Goal: Task Accomplishment & Management: Complete application form

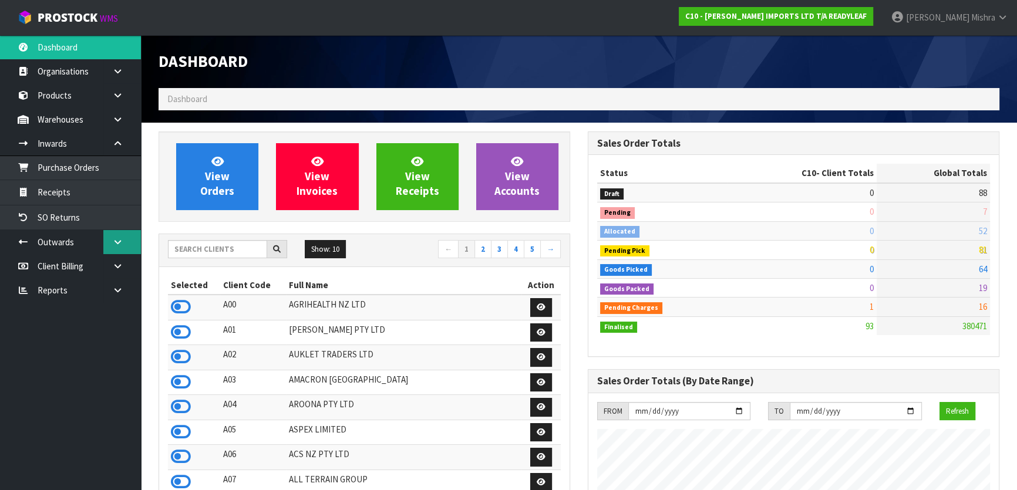
scroll to position [792, 429]
click at [194, 241] on input "text" at bounding box center [217, 249] width 99 height 18
type input "T01"
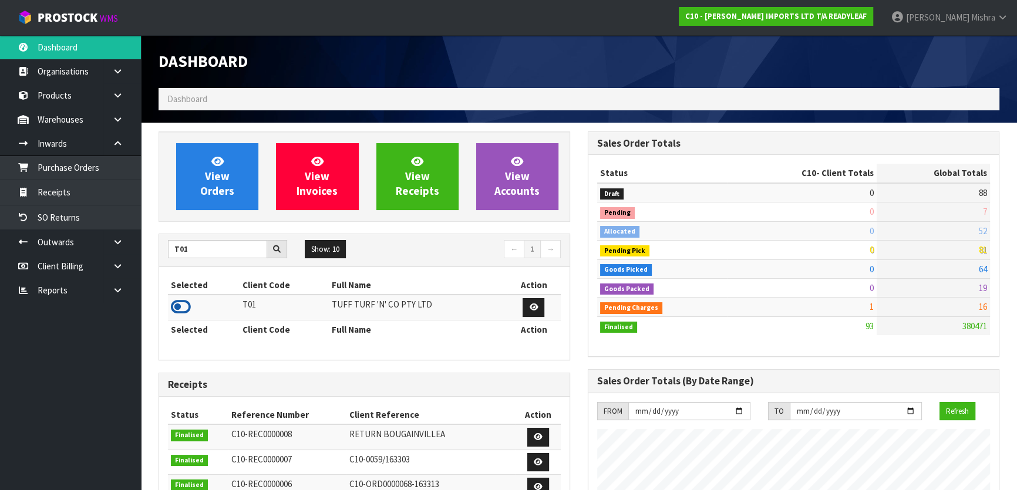
click at [177, 305] on icon at bounding box center [181, 307] width 20 height 18
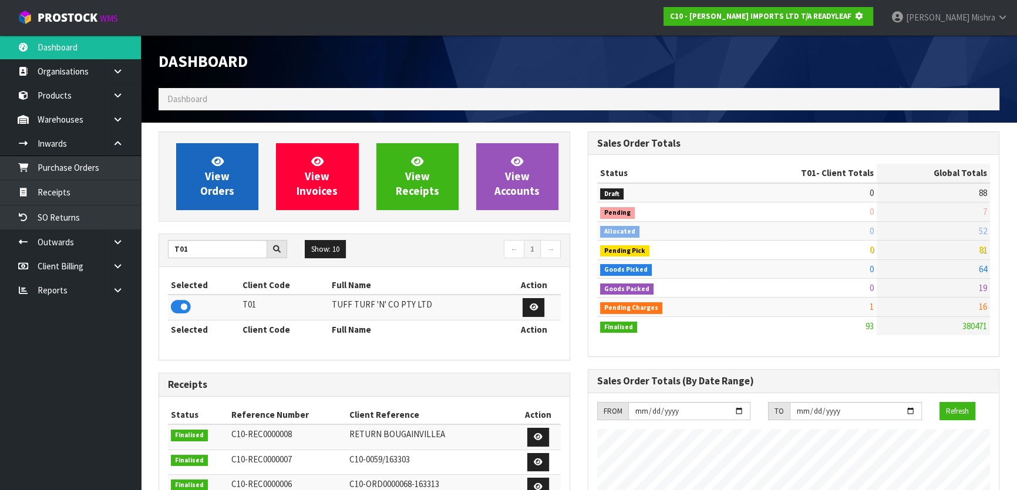
scroll to position [731, 429]
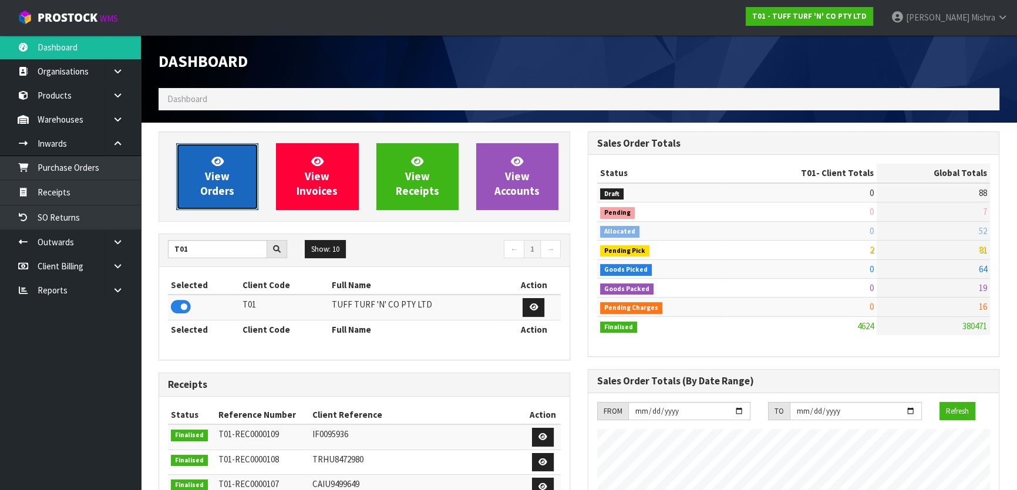
click at [222, 178] on span "View Orders" at bounding box center [217, 176] width 34 height 44
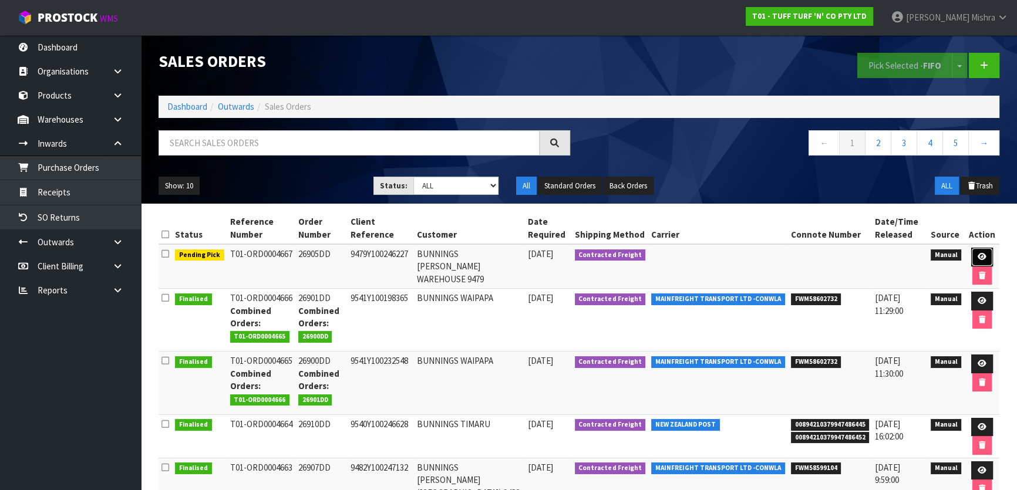
click at [982, 255] on icon at bounding box center [981, 257] width 9 height 8
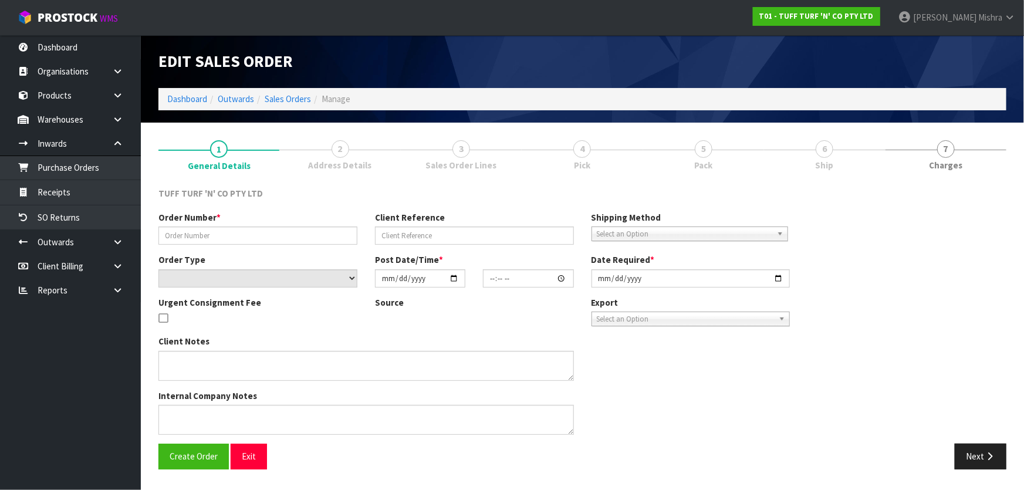
type input "26905DD"
type input "9479Y100246227"
select select "number:0"
type input "[DATE]"
type input "14:21:00.000"
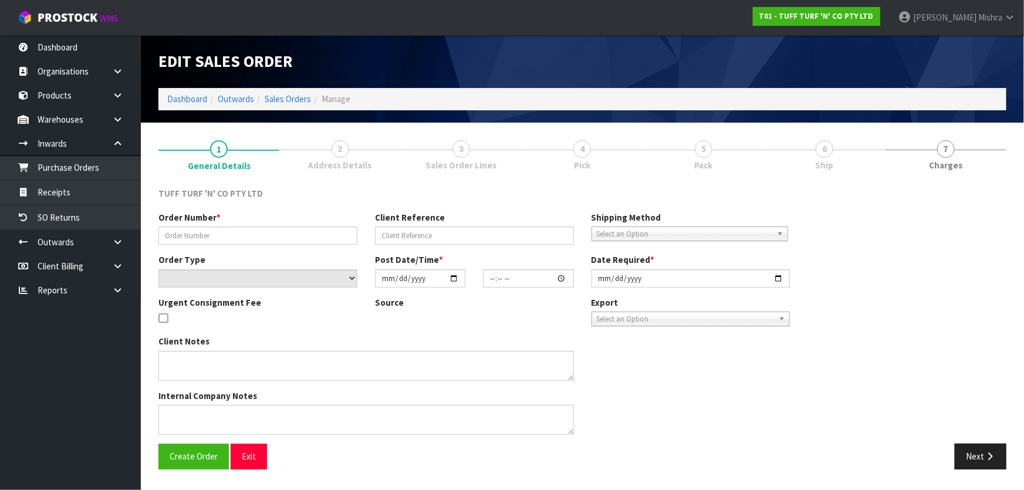
type input "[DATE]"
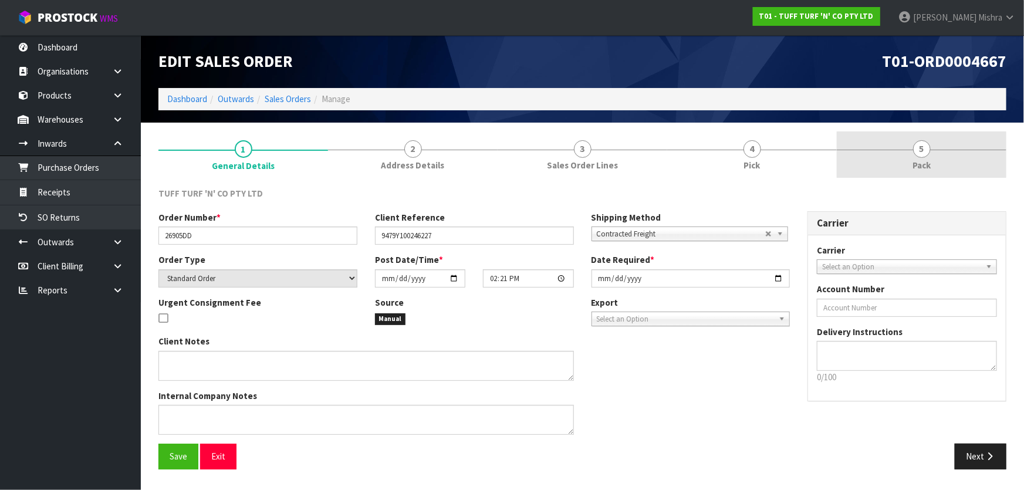
click at [881, 156] on link "5 Pack" at bounding box center [922, 154] width 170 height 46
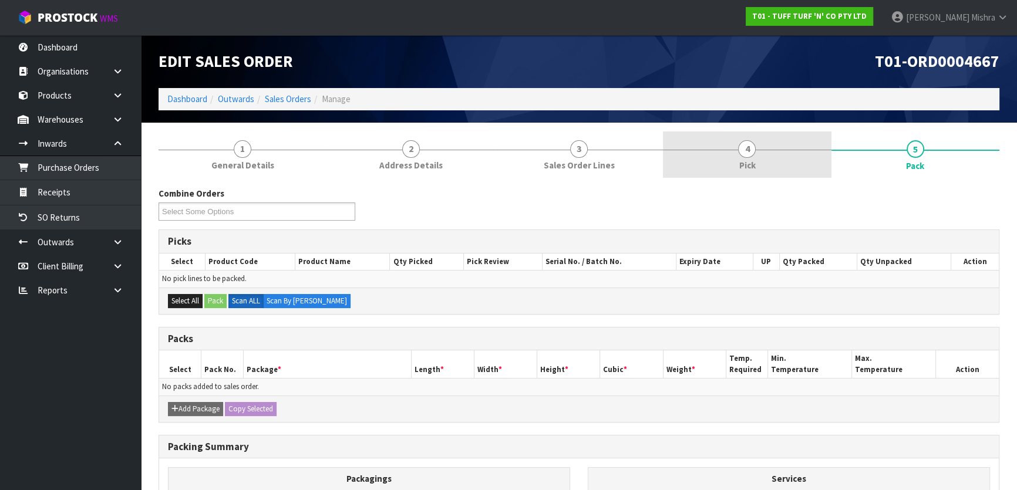
click at [709, 149] on link "4 Pick" at bounding box center [747, 154] width 168 height 46
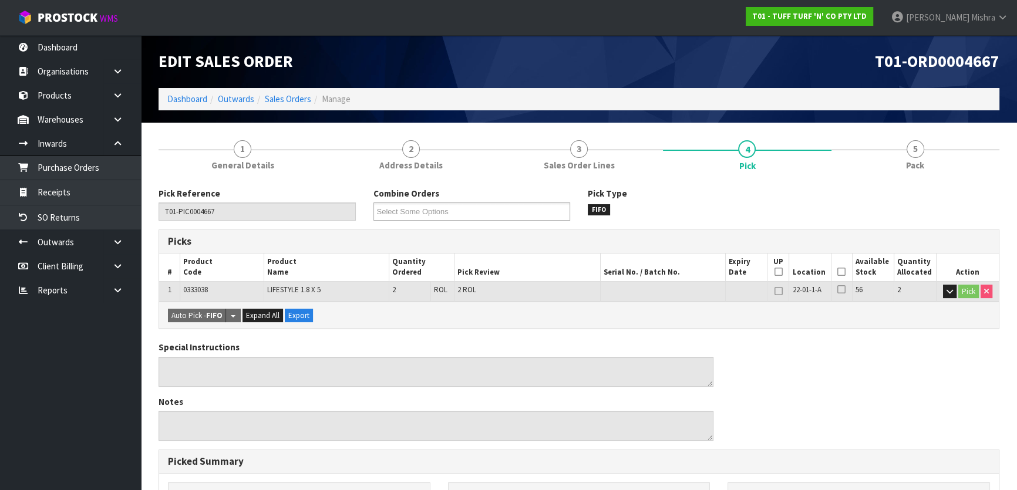
click at [839, 272] on icon at bounding box center [841, 272] width 8 height 1
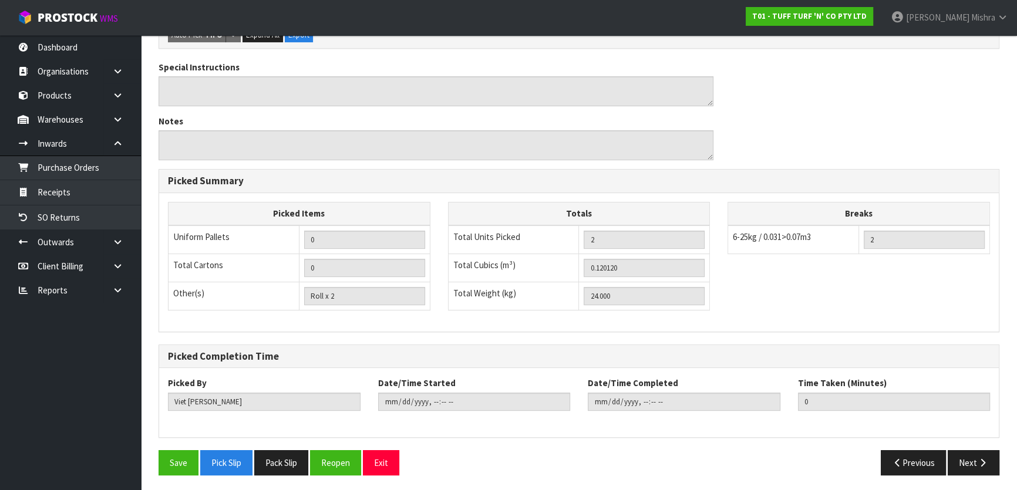
scroll to position [323, 0]
click at [180, 464] on button "Save" at bounding box center [178, 462] width 40 height 25
click at [963, 453] on button "Next" at bounding box center [973, 462] width 52 height 25
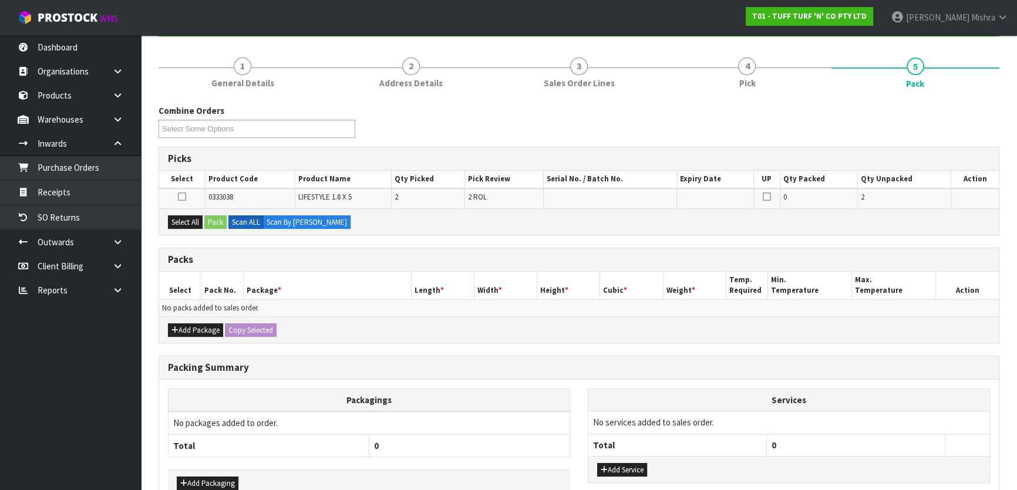
scroll to position [160, 0]
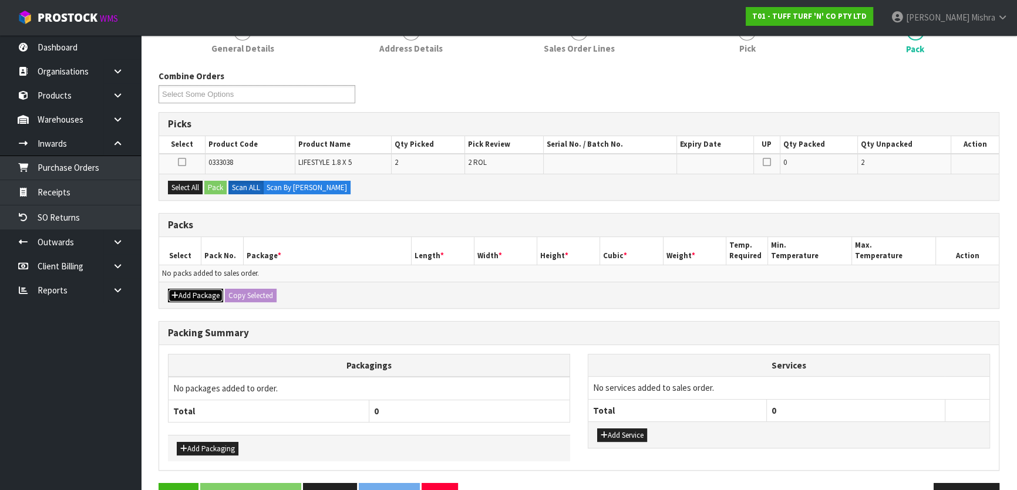
click at [194, 297] on button "Add Package" at bounding box center [195, 296] width 55 height 14
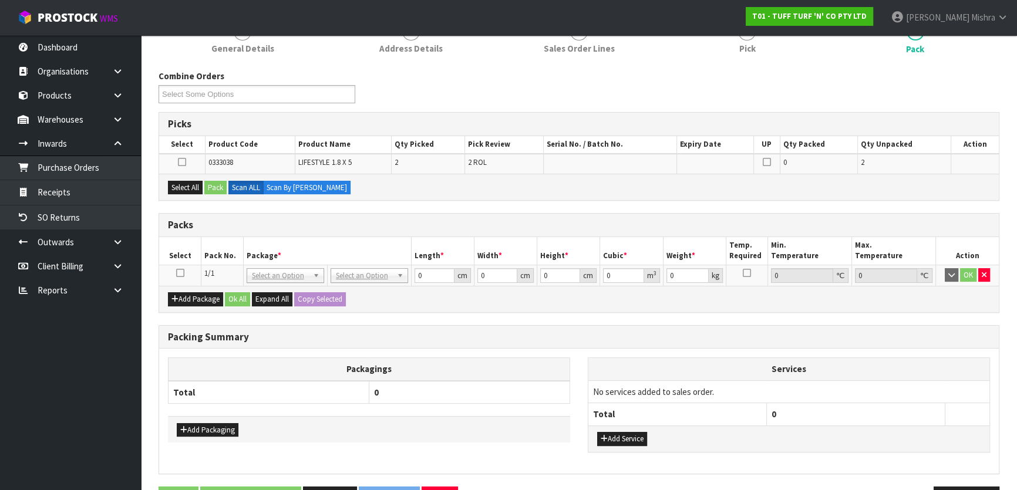
click at [176, 273] on icon at bounding box center [180, 273] width 8 height 1
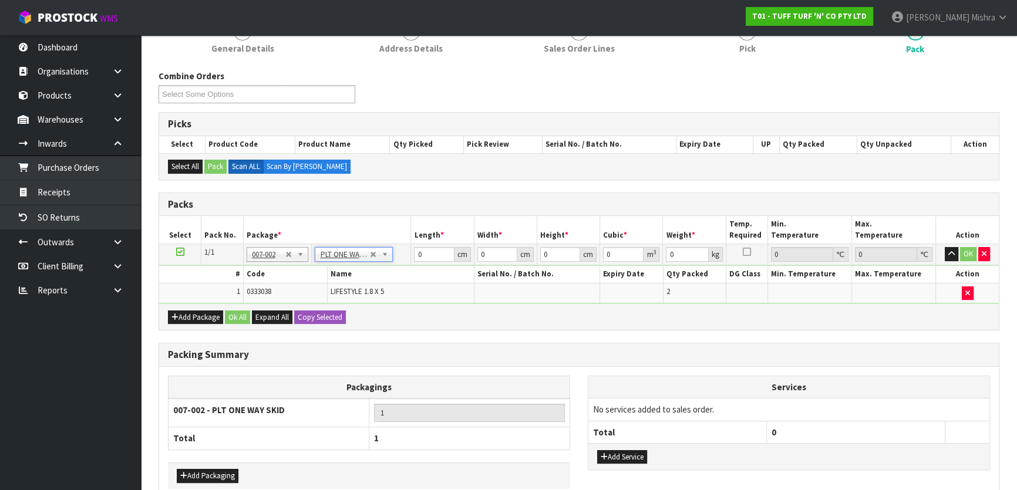
type input "24"
drag, startPoint x: 429, startPoint y: 258, endPoint x: 413, endPoint y: 258, distance: 15.8
click at [413, 258] on td "0 cm" at bounding box center [442, 254] width 63 height 21
type input "188"
type input "68"
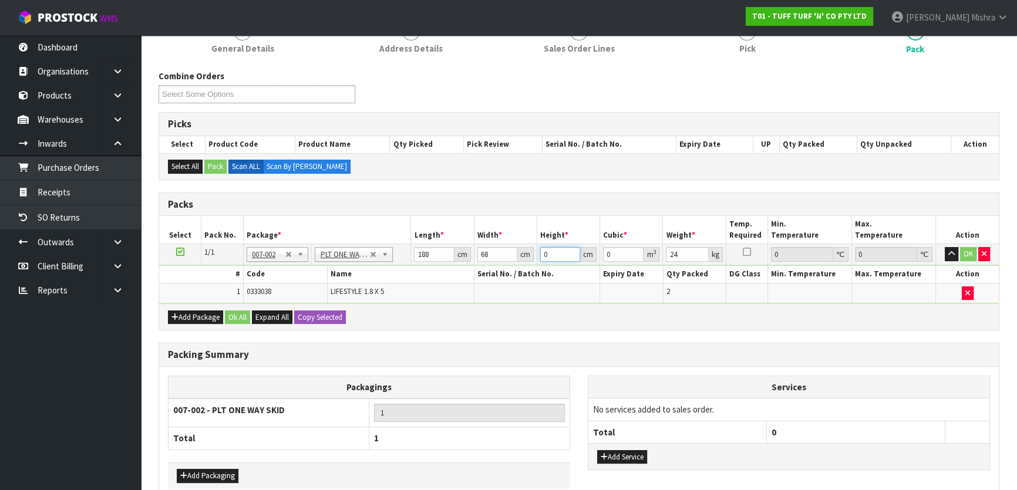
type input "3"
type input "0.038352"
type input "35"
type input "0.44744"
type input "35"
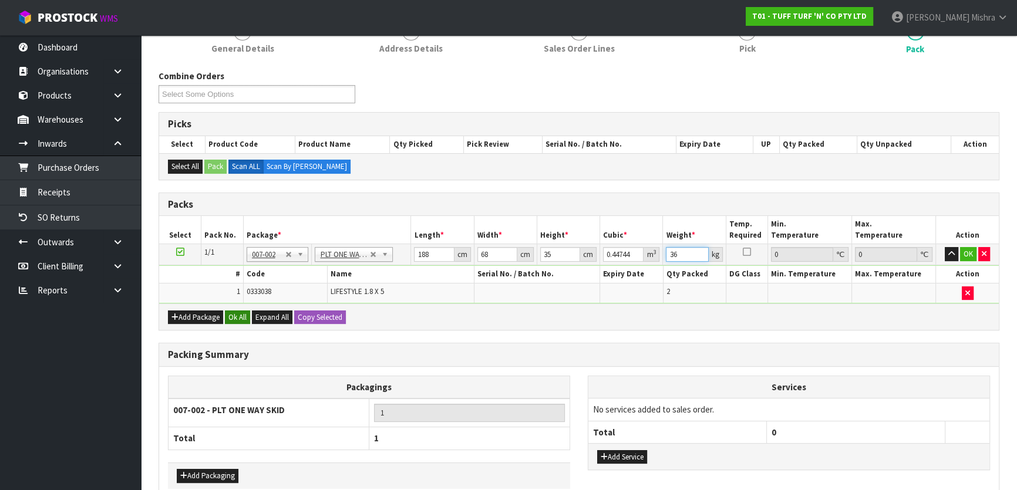
type input "36"
click at [241, 321] on button "Ok All" at bounding box center [237, 318] width 25 height 14
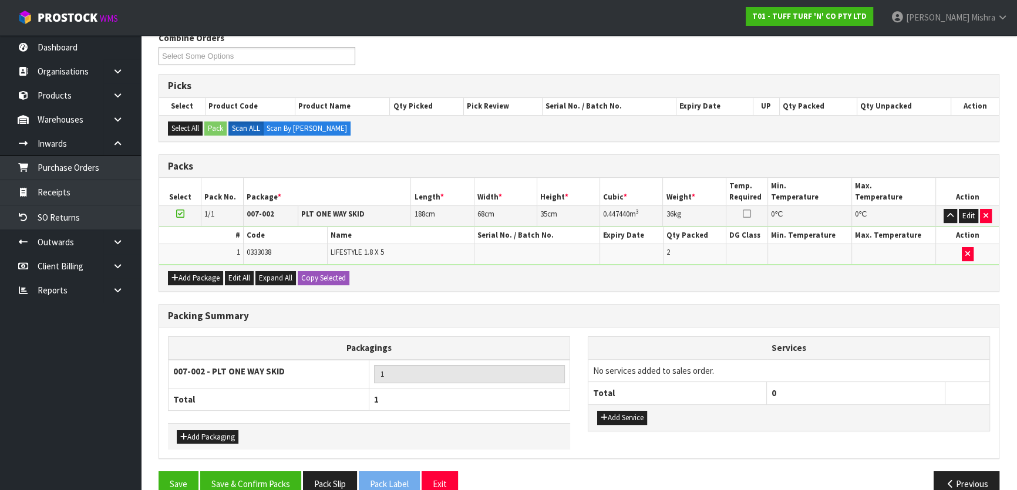
scroll to position [219, 0]
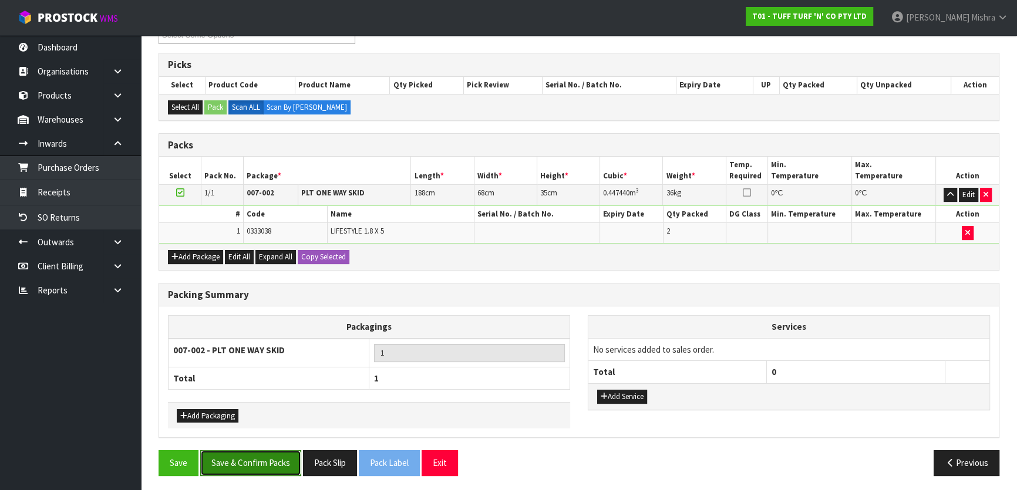
click at [275, 452] on button "Save & Confirm Packs" at bounding box center [250, 462] width 101 height 25
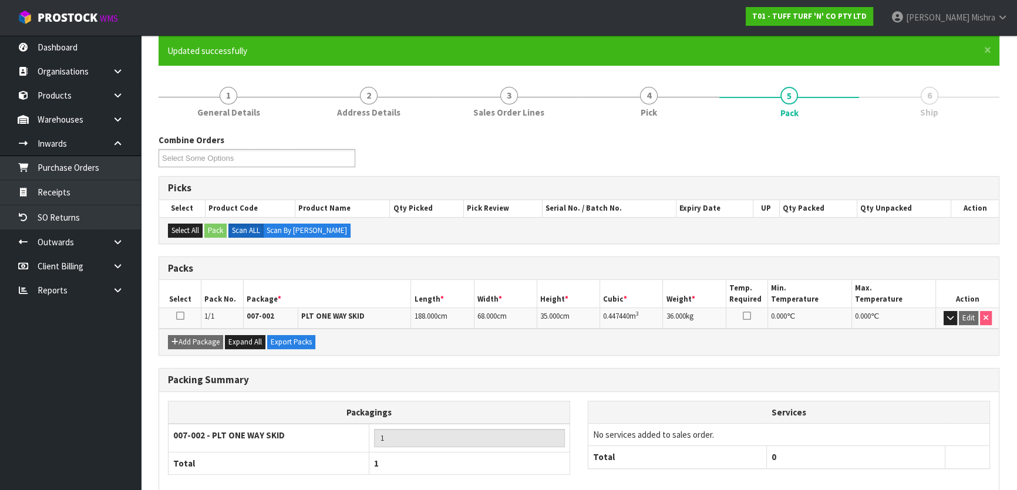
scroll to position [155, 0]
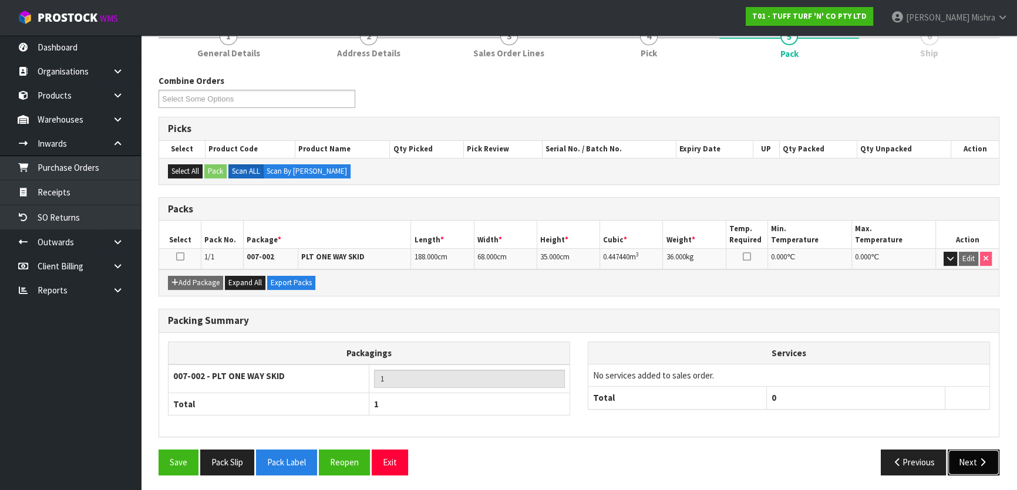
click at [969, 466] on button "Next" at bounding box center [973, 462] width 52 height 25
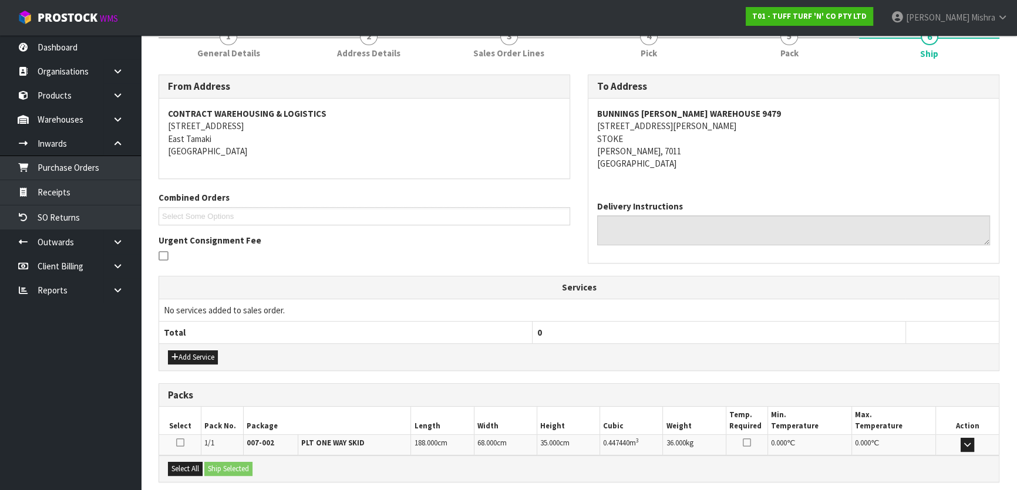
click at [684, 108] on strong "BUNNINGS [PERSON_NAME] WAREHOUSE 9479" at bounding box center [689, 113] width 184 height 11
click at [606, 132] on address "BUNNINGS [PERSON_NAME] WAREHOUSE [STREET_ADDRESS][PERSON_NAME][PERSON_NAME]" at bounding box center [793, 138] width 393 height 63
copy address "STOKE"
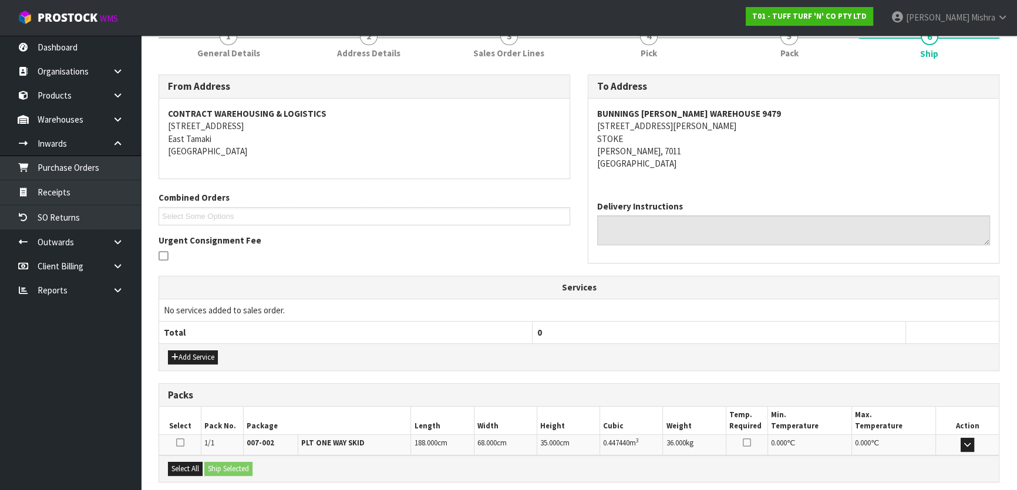
click at [686, 114] on strong "BUNNINGS [PERSON_NAME] WAREHOUSE 9479" at bounding box center [689, 113] width 184 height 11
copy strong "BUNNINGS [PERSON_NAME] WAREHOUSE 9479"
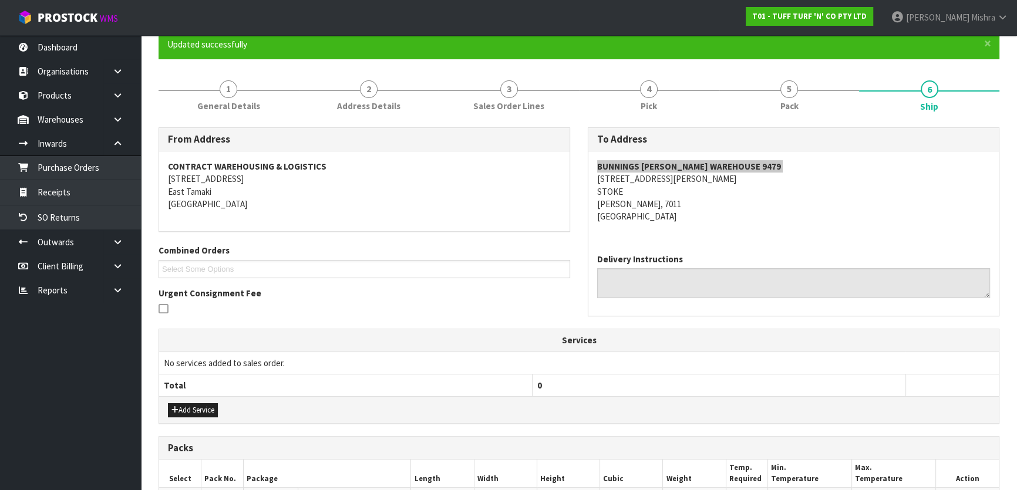
scroll to position [102, 0]
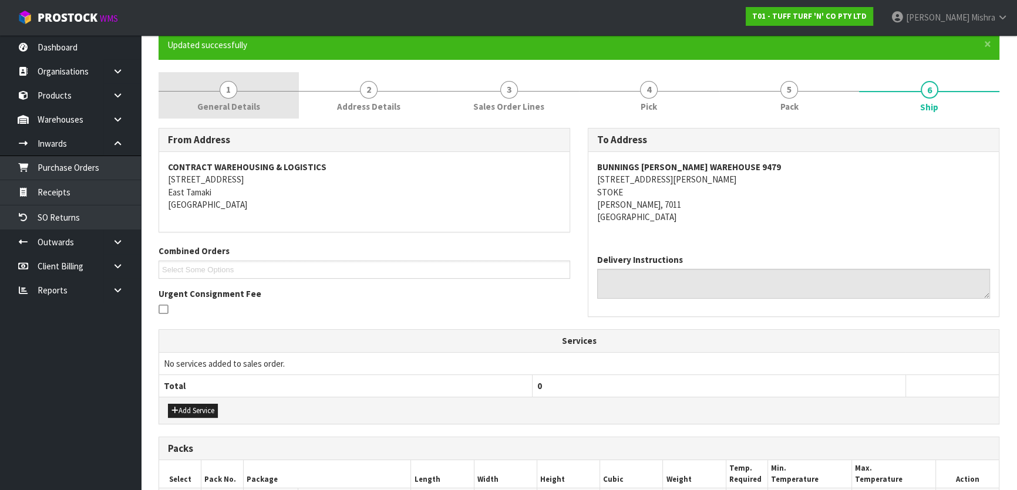
click at [230, 81] on span "1" at bounding box center [229, 90] width 18 height 18
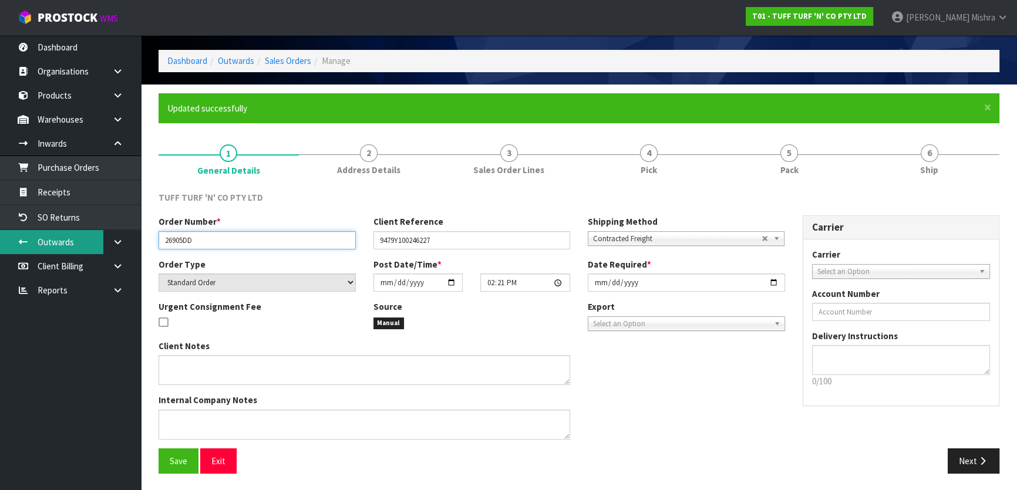
drag, startPoint x: 224, startPoint y: 240, endPoint x: 70, endPoint y: 242, distance: 154.4
click at [70, 242] on body "Toggle navigation ProStock WMS T01 - TUFF TURF 'N' CO PTY LTD [PERSON_NAME] Log…" at bounding box center [508, 207] width 1017 height 490
click at [168, 229] on div "Order Number * 26905DD" at bounding box center [257, 231] width 215 height 33
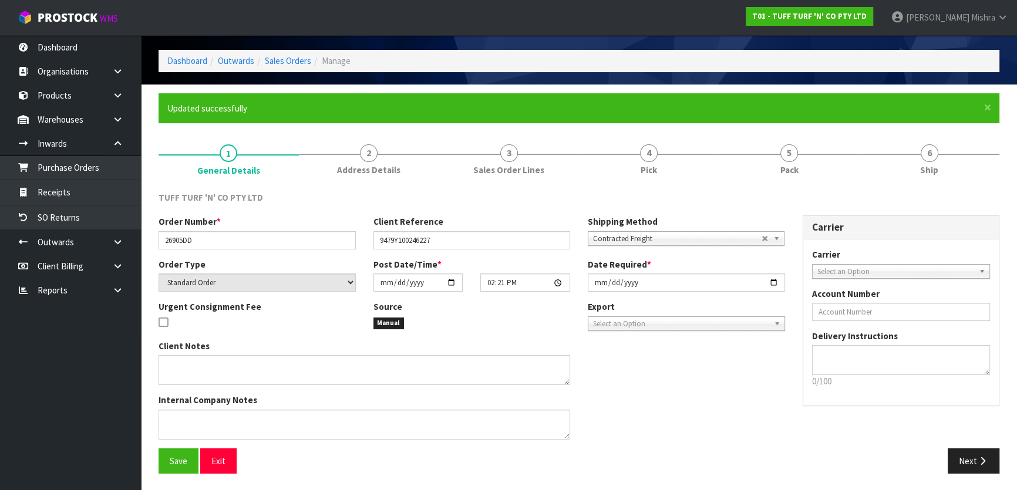
click at [168, 229] on div "Order Number * 26905DD" at bounding box center [257, 231] width 215 height 33
click at [195, 244] on input "26905DD" at bounding box center [256, 240] width 197 height 18
click at [909, 177] on link "6 Ship" at bounding box center [929, 159] width 140 height 46
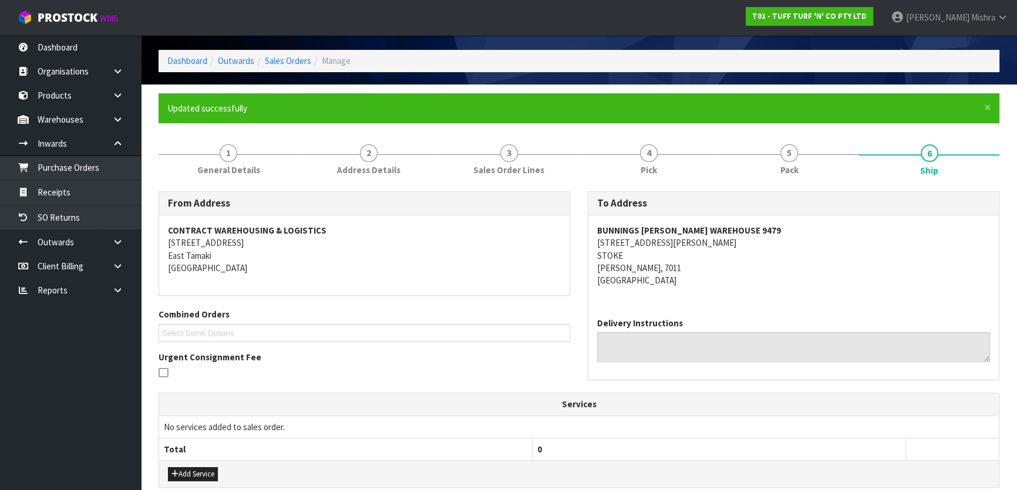
click at [673, 227] on strong "BUNNINGS [PERSON_NAME] WAREHOUSE 9479" at bounding box center [689, 230] width 184 height 11
click at [643, 247] on address "BUNNINGS [PERSON_NAME] WAREHOUSE [STREET_ADDRESS][PERSON_NAME][PERSON_NAME]" at bounding box center [793, 255] width 393 height 63
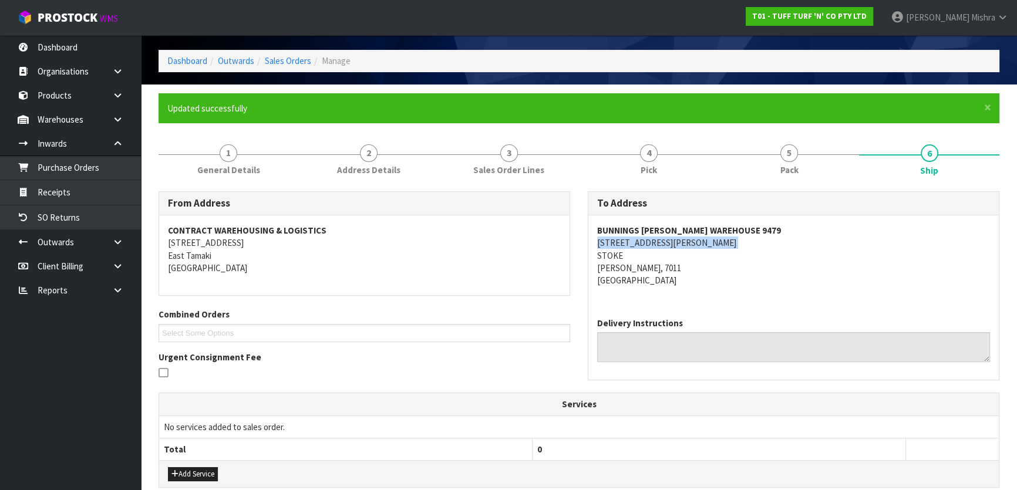
copy address "[STREET_ADDRESS][PERSON_NAME]"
click at [639, 232] on strong "BUNNINGS [PERSON_NAME] WAREHOUSE 9479" at bounding box center [689, 230] width 184 height 11
copy strong "BUNNINGS [PERSON_NAME] WAREHOUSE 9479"
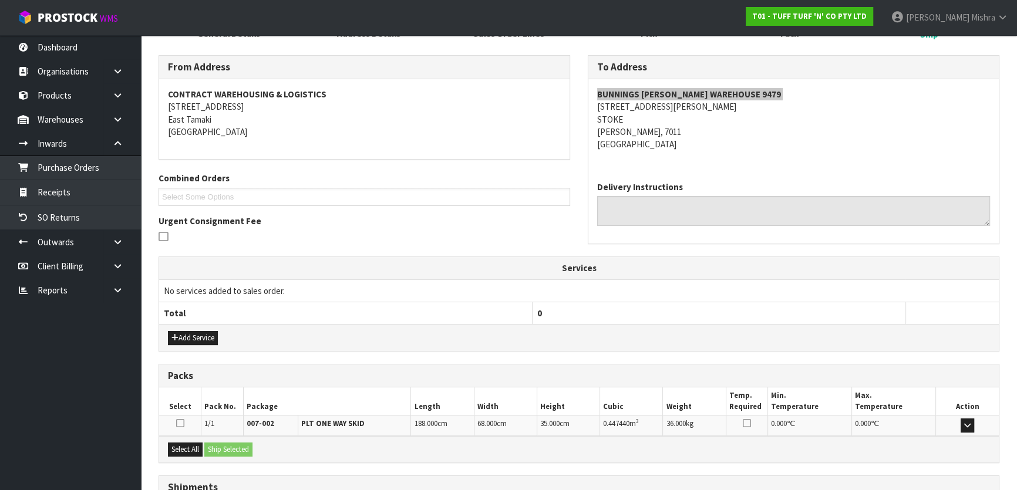
scroll to position [271, 0]
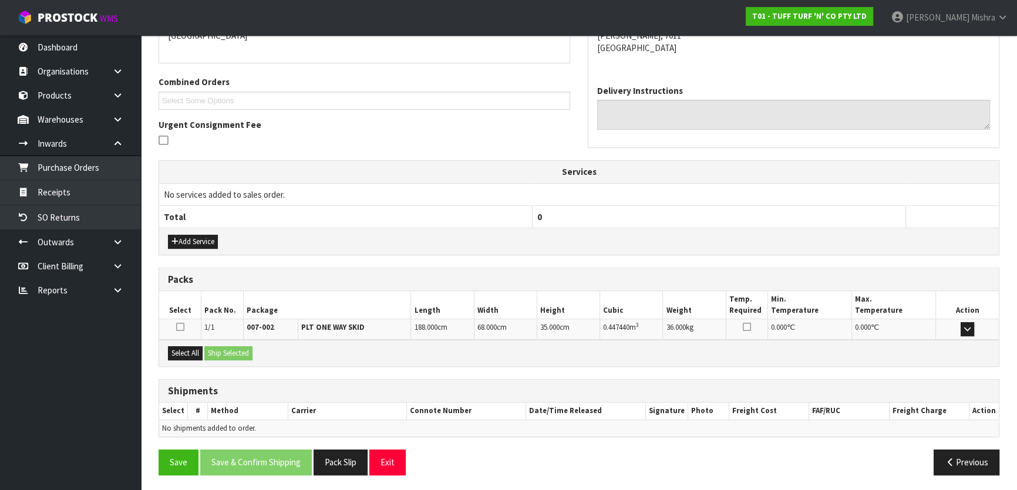
click at [616, 328] on span "0.447440" at bounding box center [616, 327] width 26 height 10
copy td "0.447440 m 3"
click at [198, 356] on button "Select All" at bounding box center [185, 353] width 35 height 14
click at [188, 242] on button "Add Service" at bounding box center [193, 242] width 50 height 14
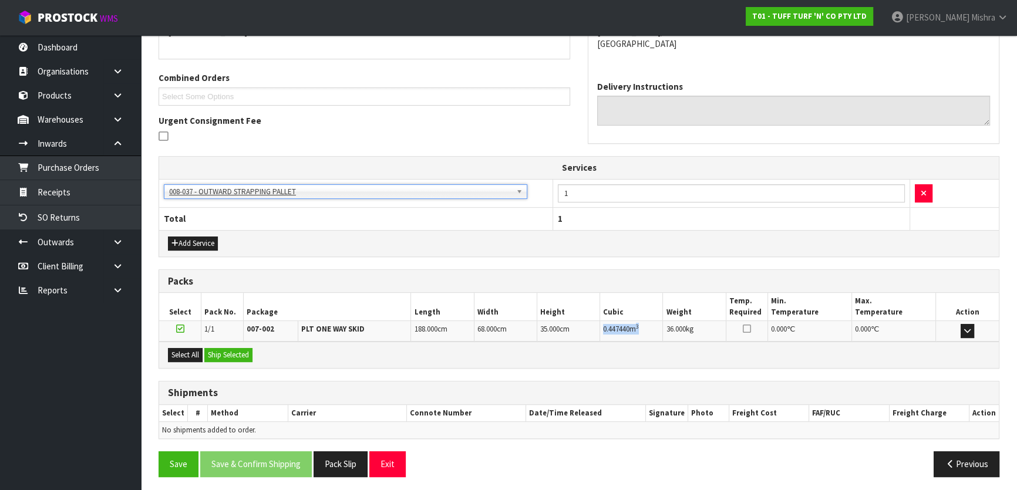
scroll to position [276, 0]
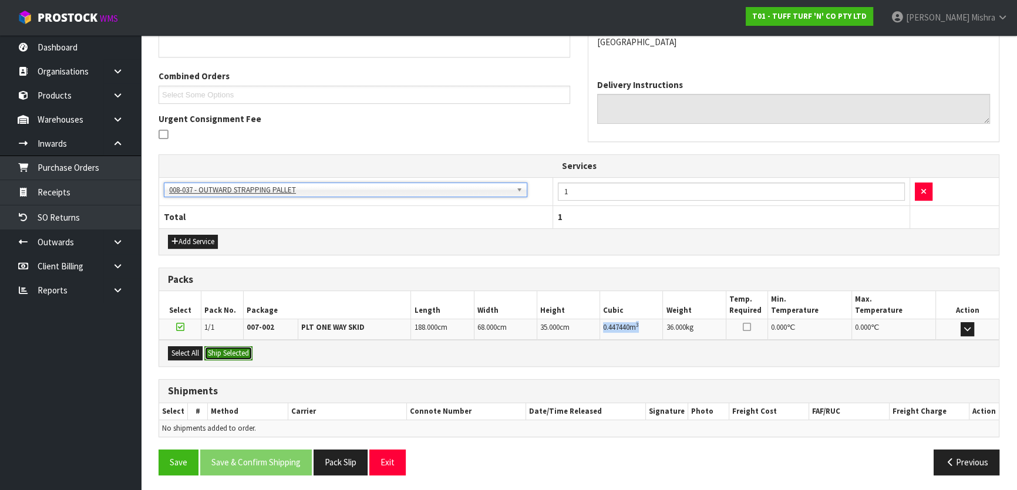
click at [237, 355] on button "Ship Selected" at bounding box center [228, 353] width 48 height 14
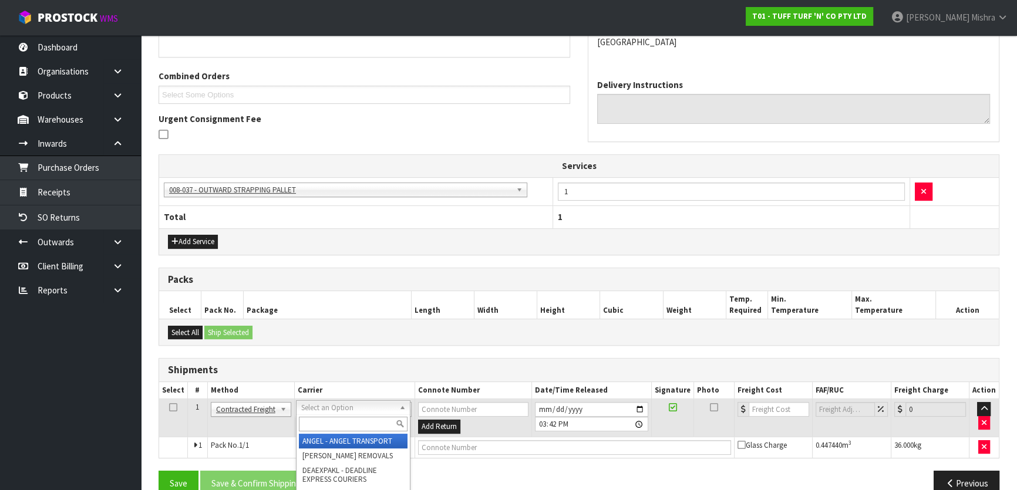
click at [339, 421] on input "text" at bounding box center [353, 424] width 109 height 15
type input "M"
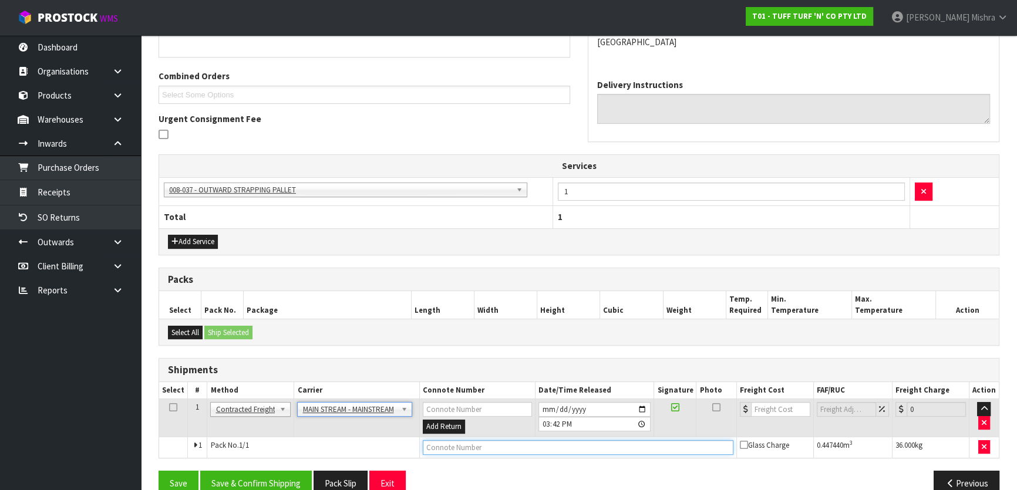
click at [467, 446] on input "text" at bounding box center [578, 447] width 311 height 15
paste input "CWL7722513"
type input "CWL7722513"
click at [775, 408] on input "number" at bounding box center [780, 409] width 59 height 15
type input "61.20"
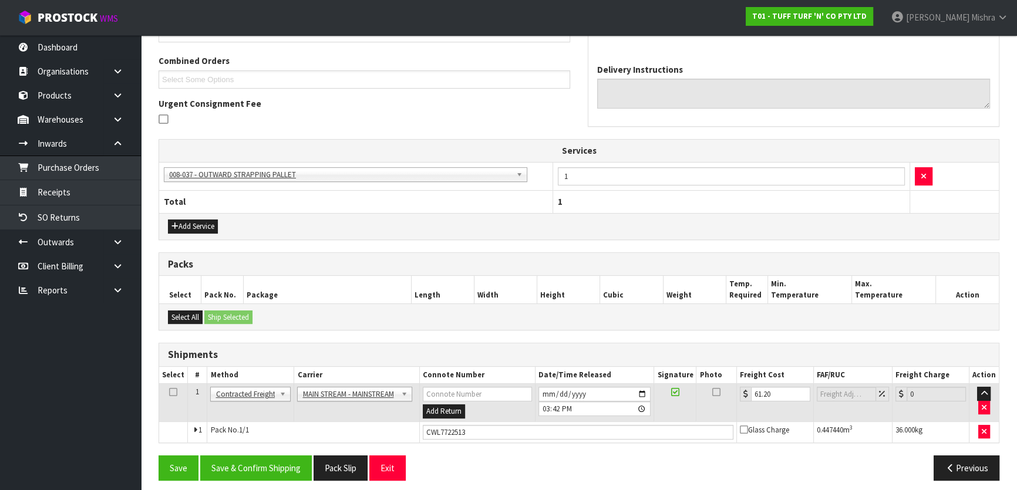
scroll to position [298, 0]
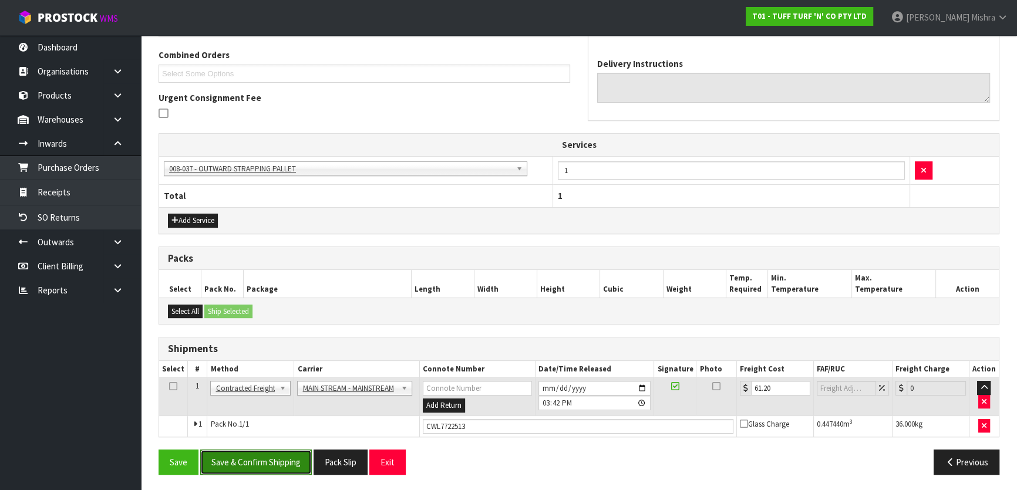
click at [245, 467] on button "Save & Confirm Shipping" at bounding box center [256, 462] width 112 height 25
